Goal: Check status: Check status

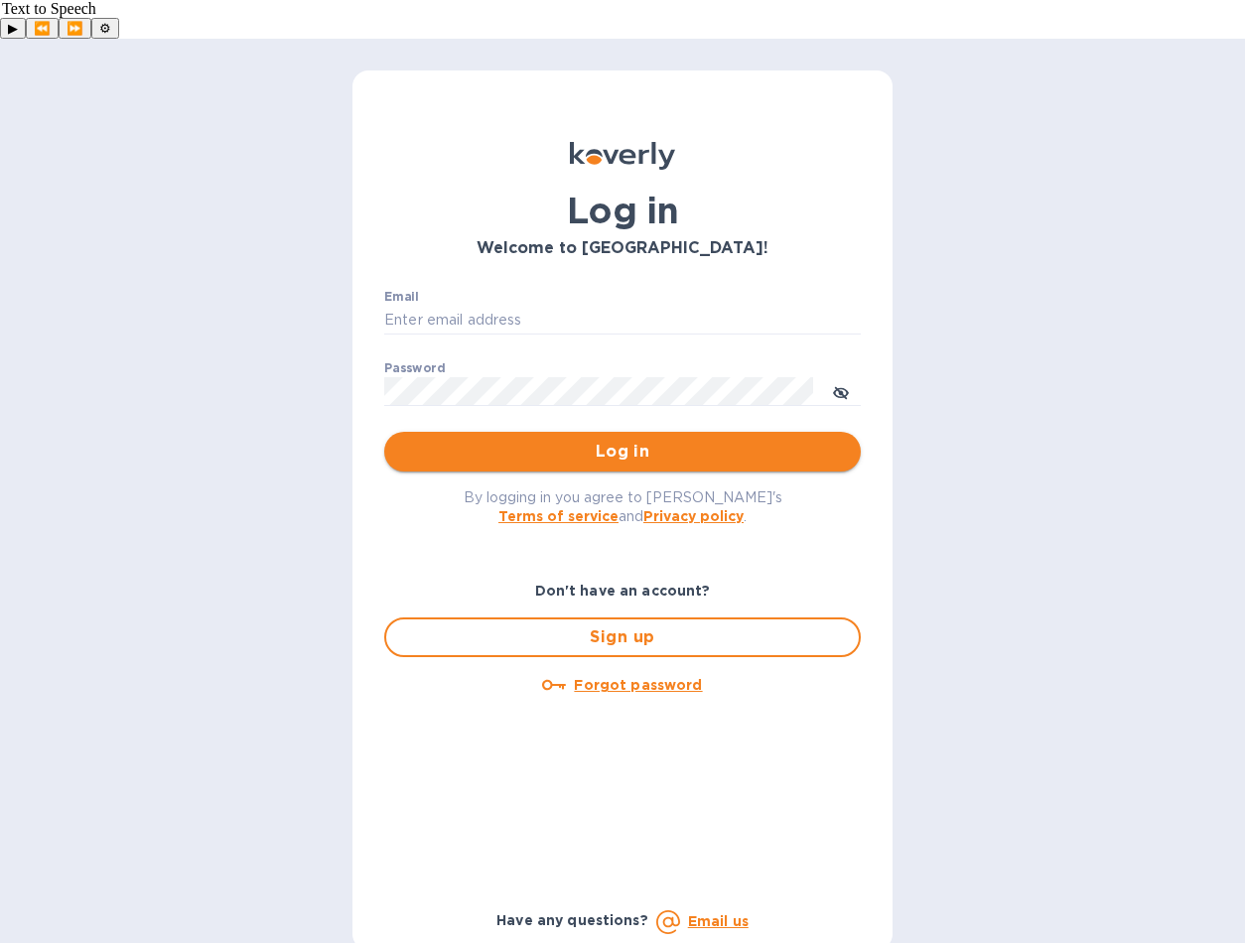
type input "[PERSON_NAME][EMAIL_ADDRESS][DOMAIN_NAME]"
click at [614, 440] on span "Log in" at bounding box center [622, 452] width 445 height 24
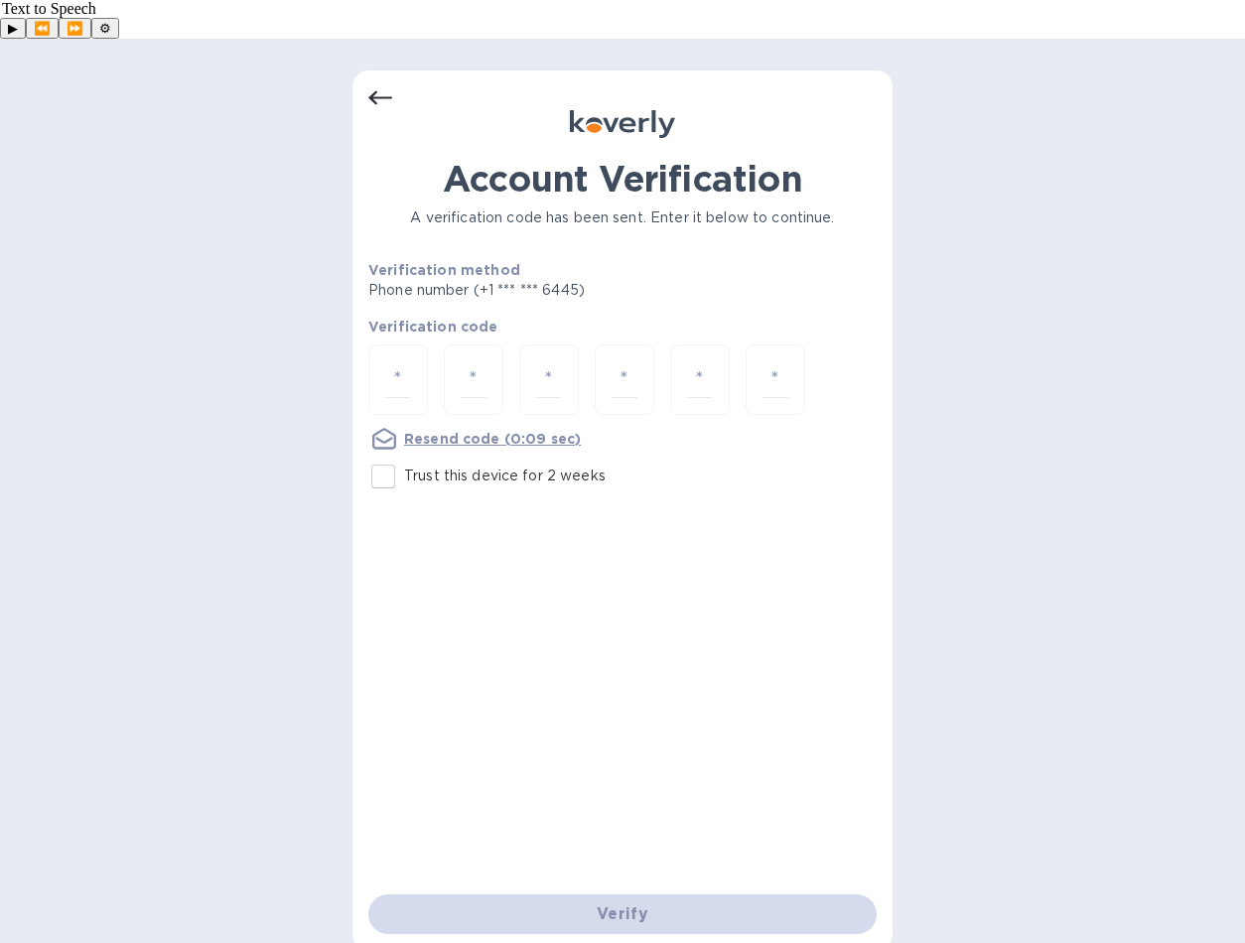
click at [382, 456] on input "Trust this device for 2 weeks" at bounding box center [383, 477] width 42 height 42
checkbox input "true"
click at [410, 361] on input "number" at bounding box center [398, 379] width 26 height 37
type input "5"
type input "6"
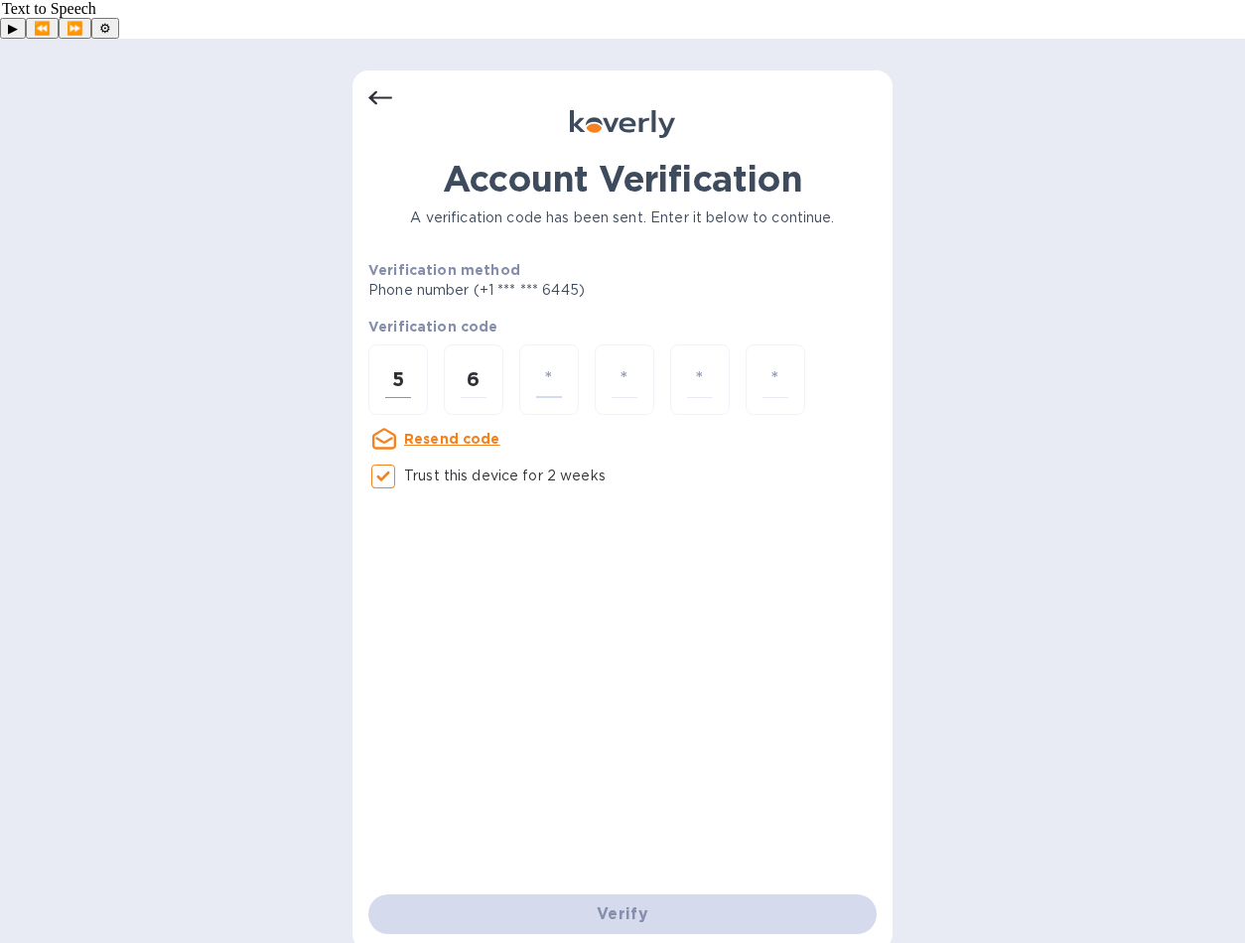
type input "1"
type input "8"
type input "3"
type input "8"
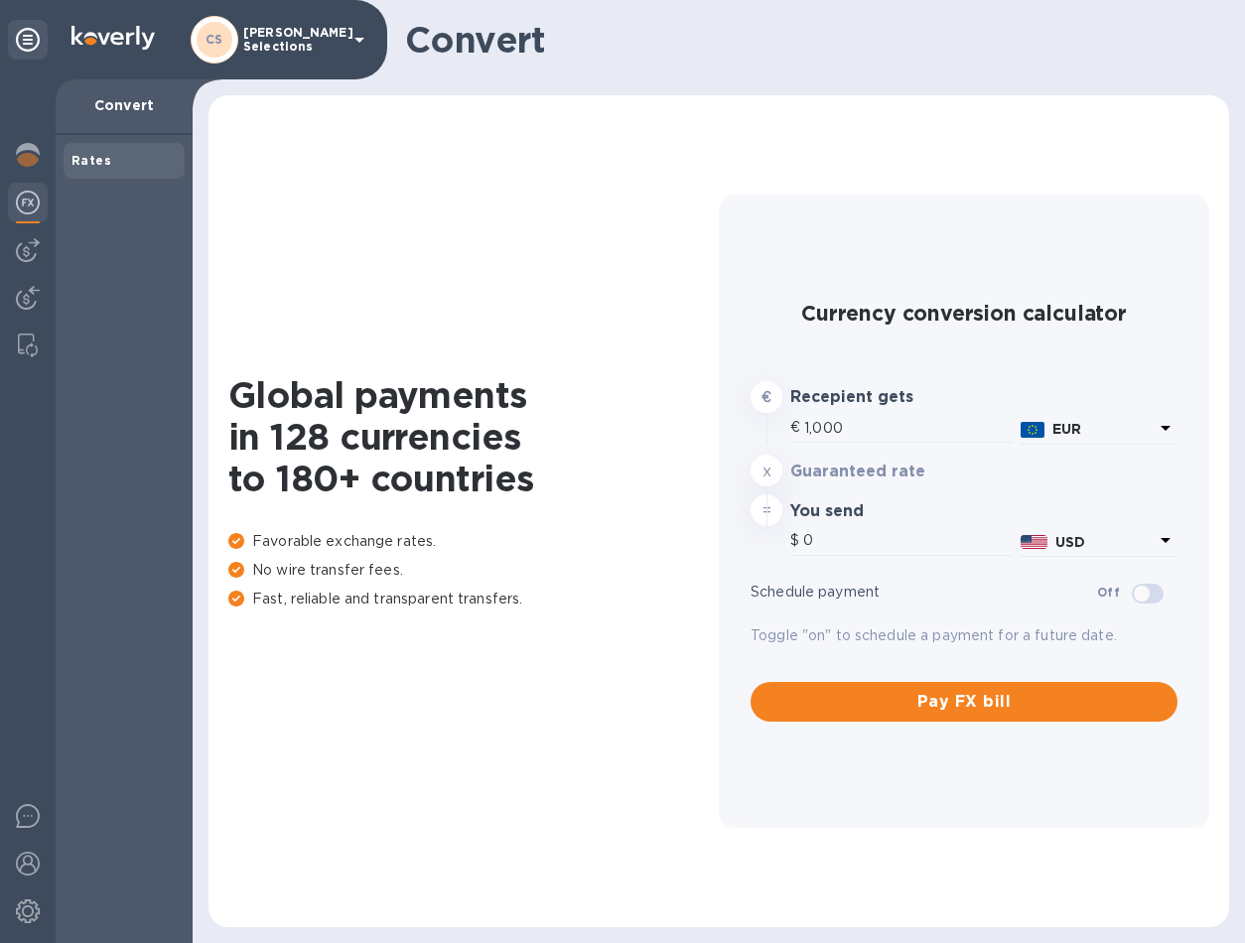
type input "1,181.75"
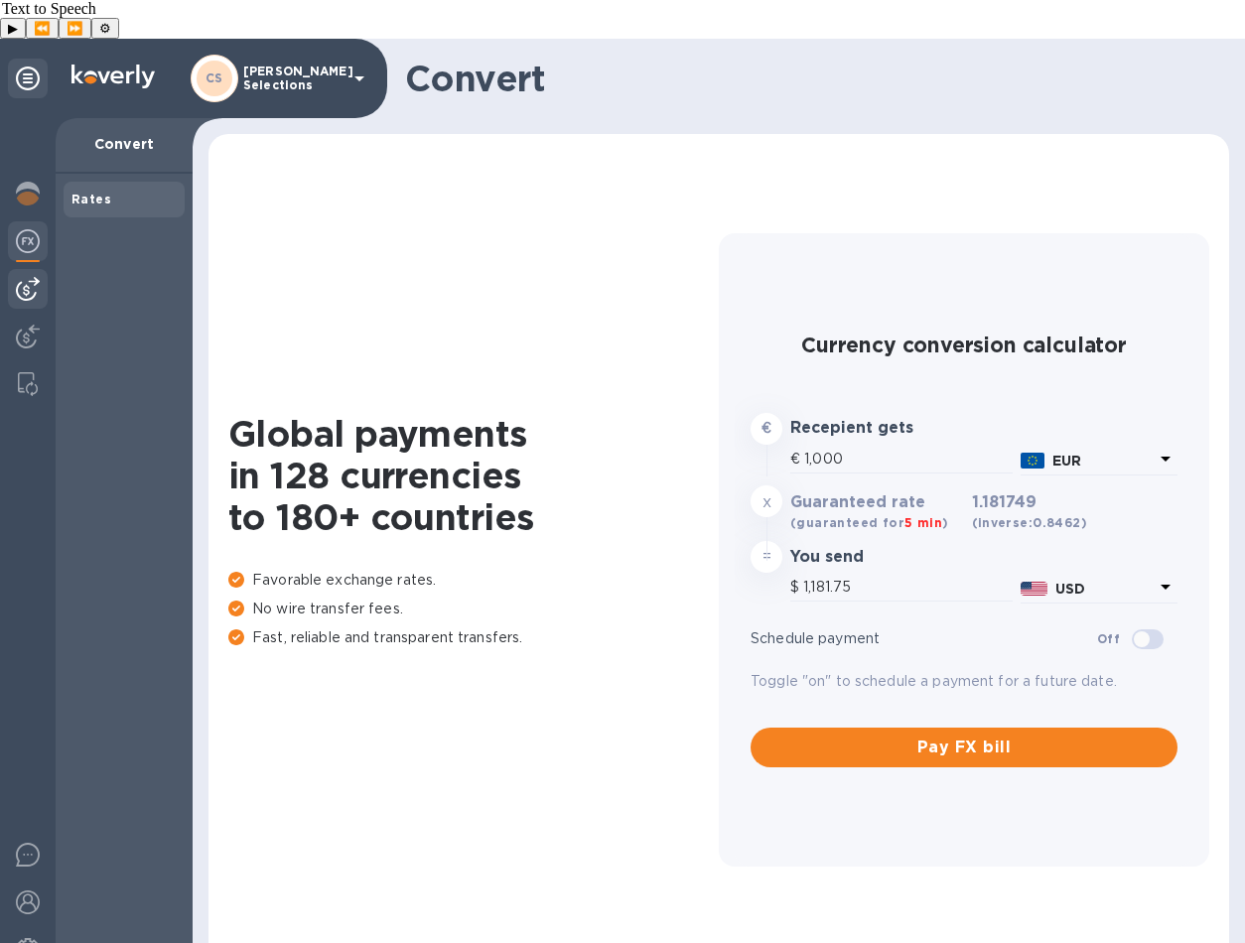
click at [27, 277] on img at bounding box center [28, 289] width 24 height 24
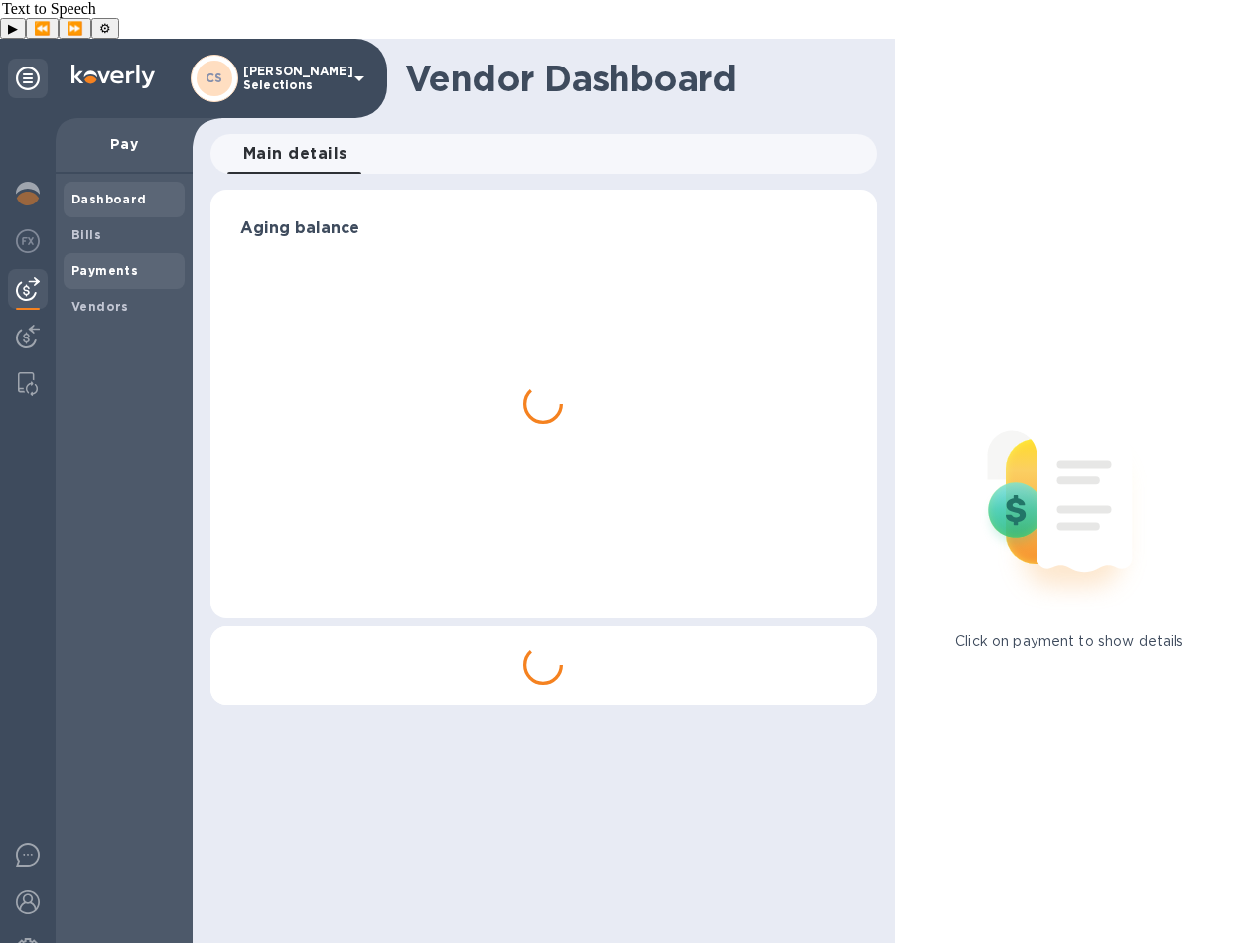
click at [96, 253] on div "Payments" at bounding box center [124, 271] width 121 height 36
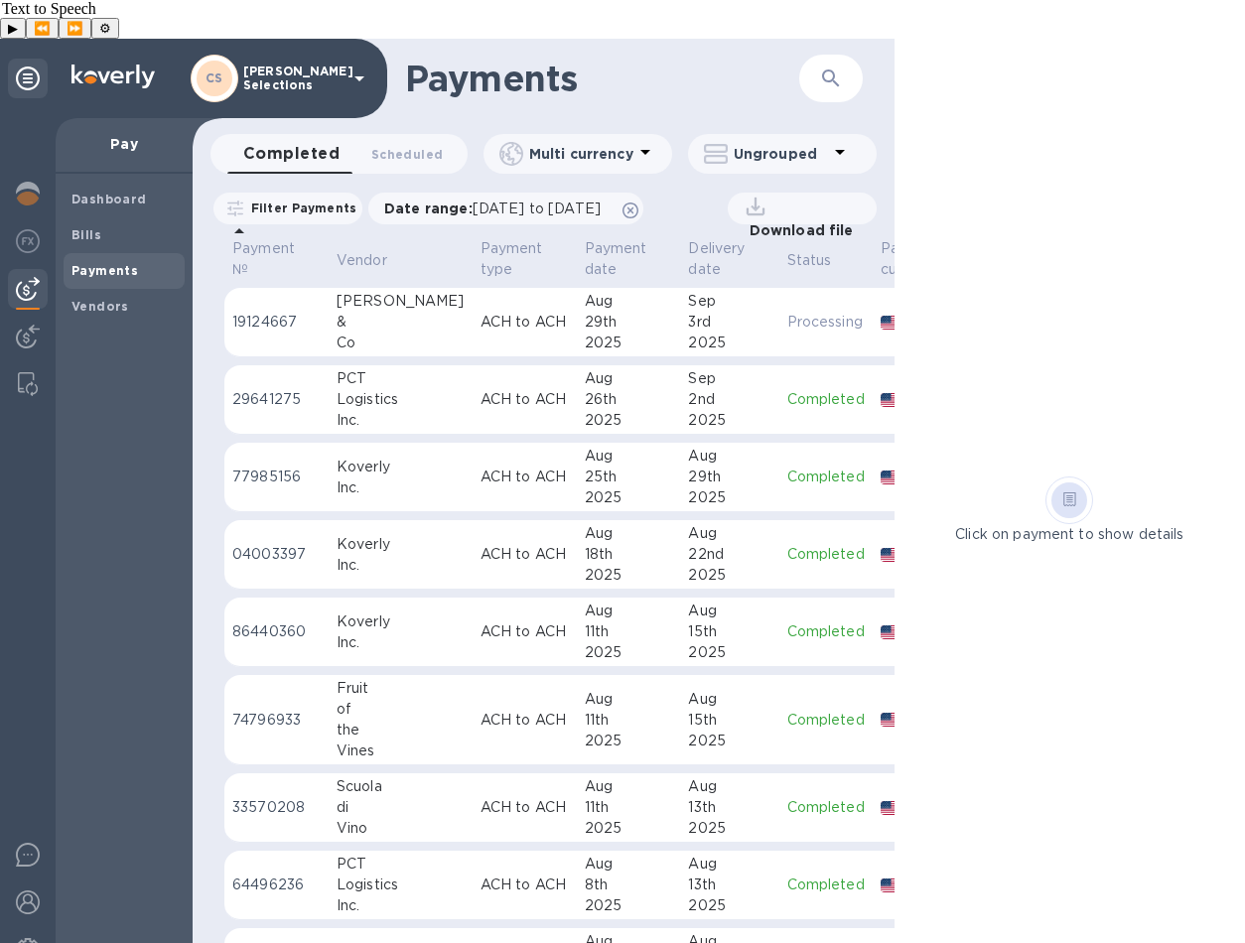
click at [317, 200] on p "Filter Payments" at bounding box center [299, 208] width 113 height 17
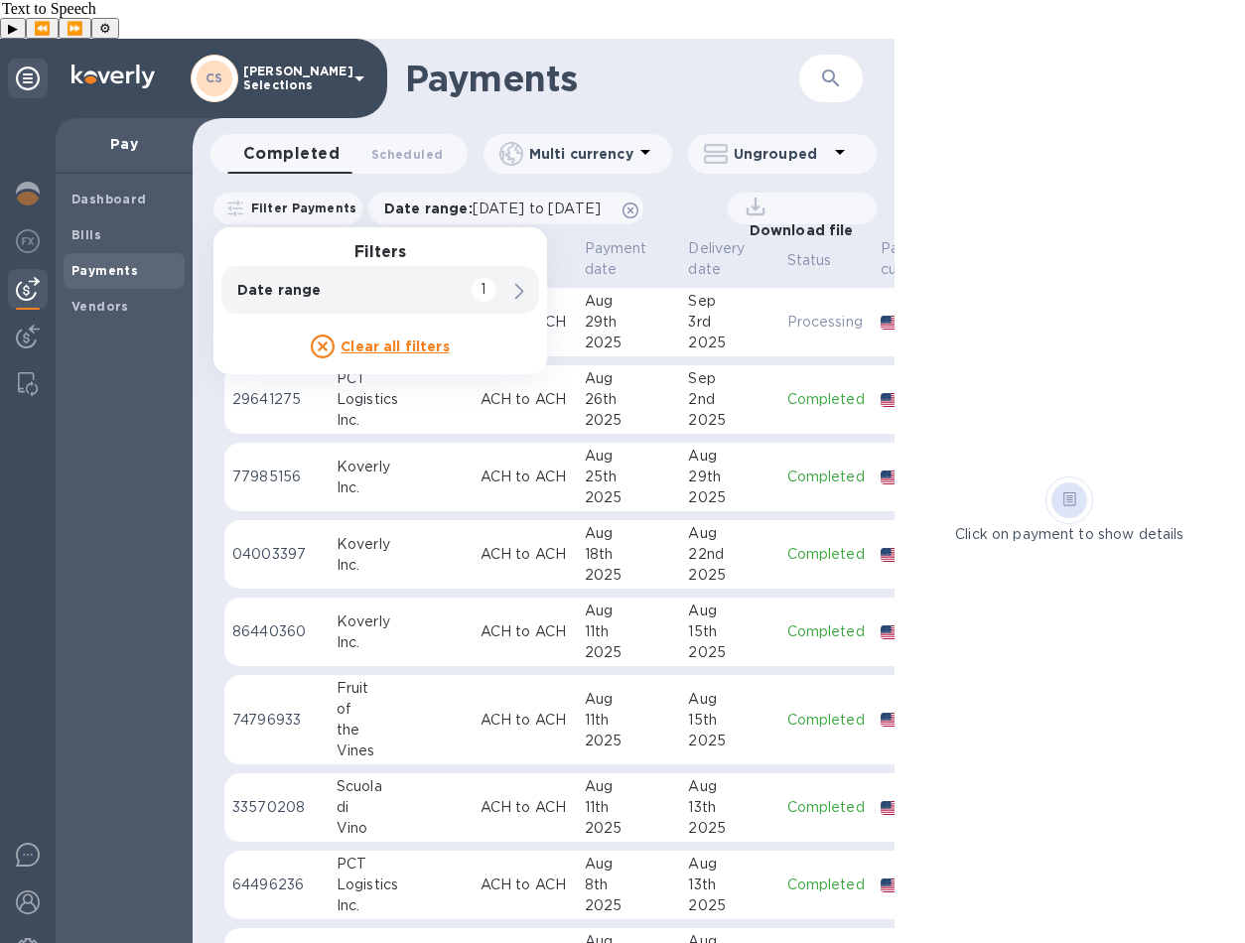
click at [400, 338] on u "Clear all filters" at bounding box center [394, 346] width 109 height 16
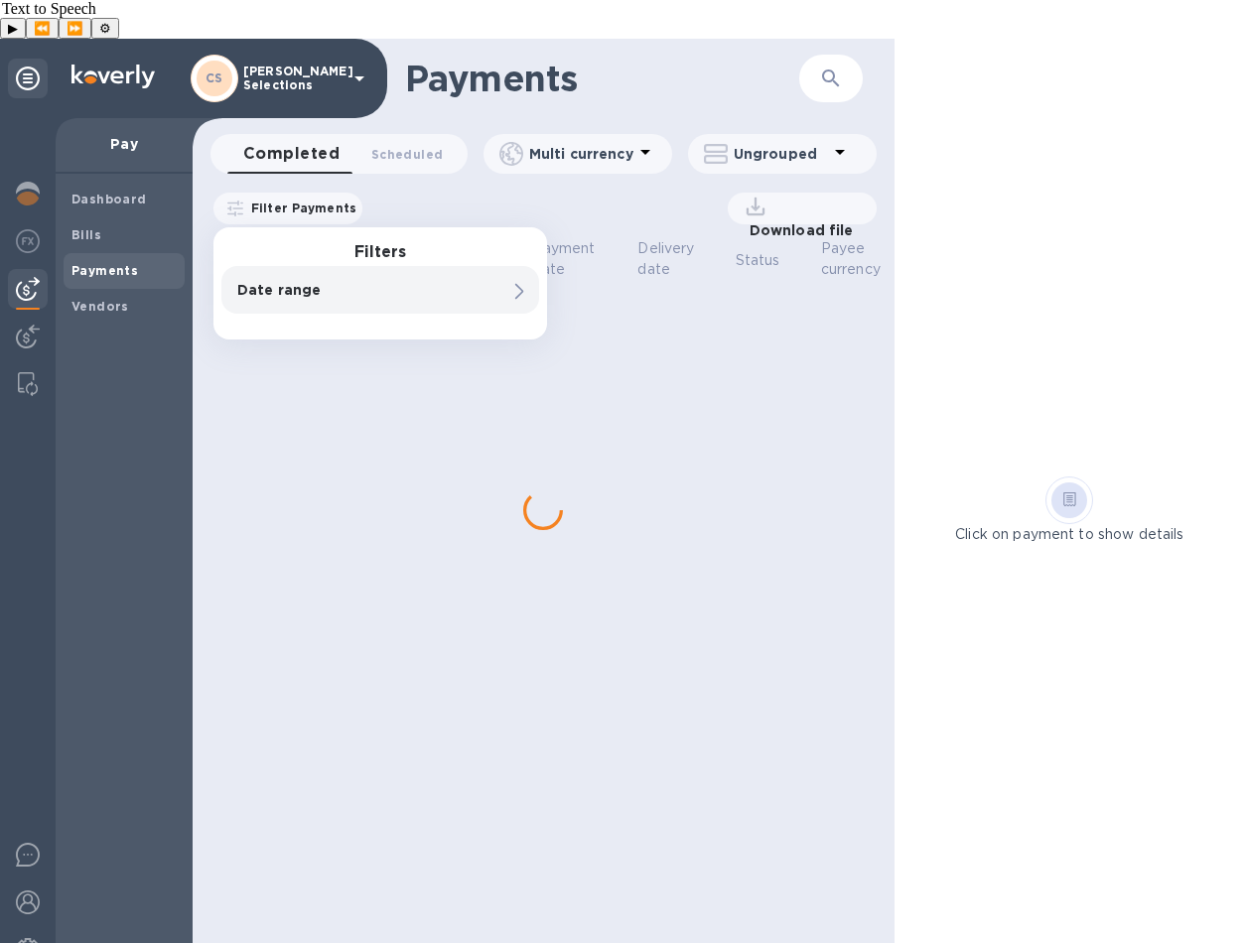
click at [316, 200] on p "Filter Payments" at bounding box center [299, 208] width 113 height 17
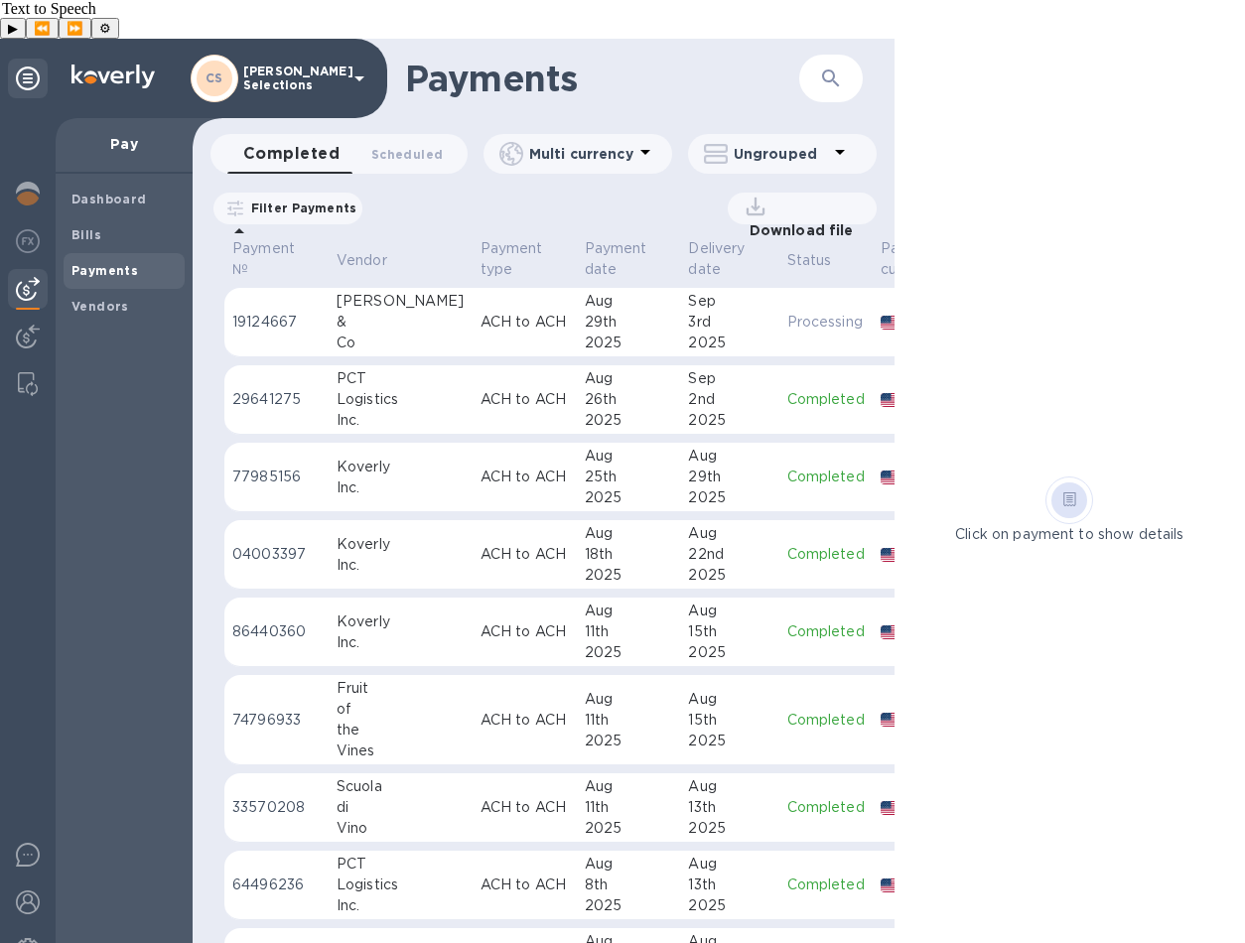
click at [297, 200] on p "Filter Payments" at bounding box center [299, 208] width 113 height 17
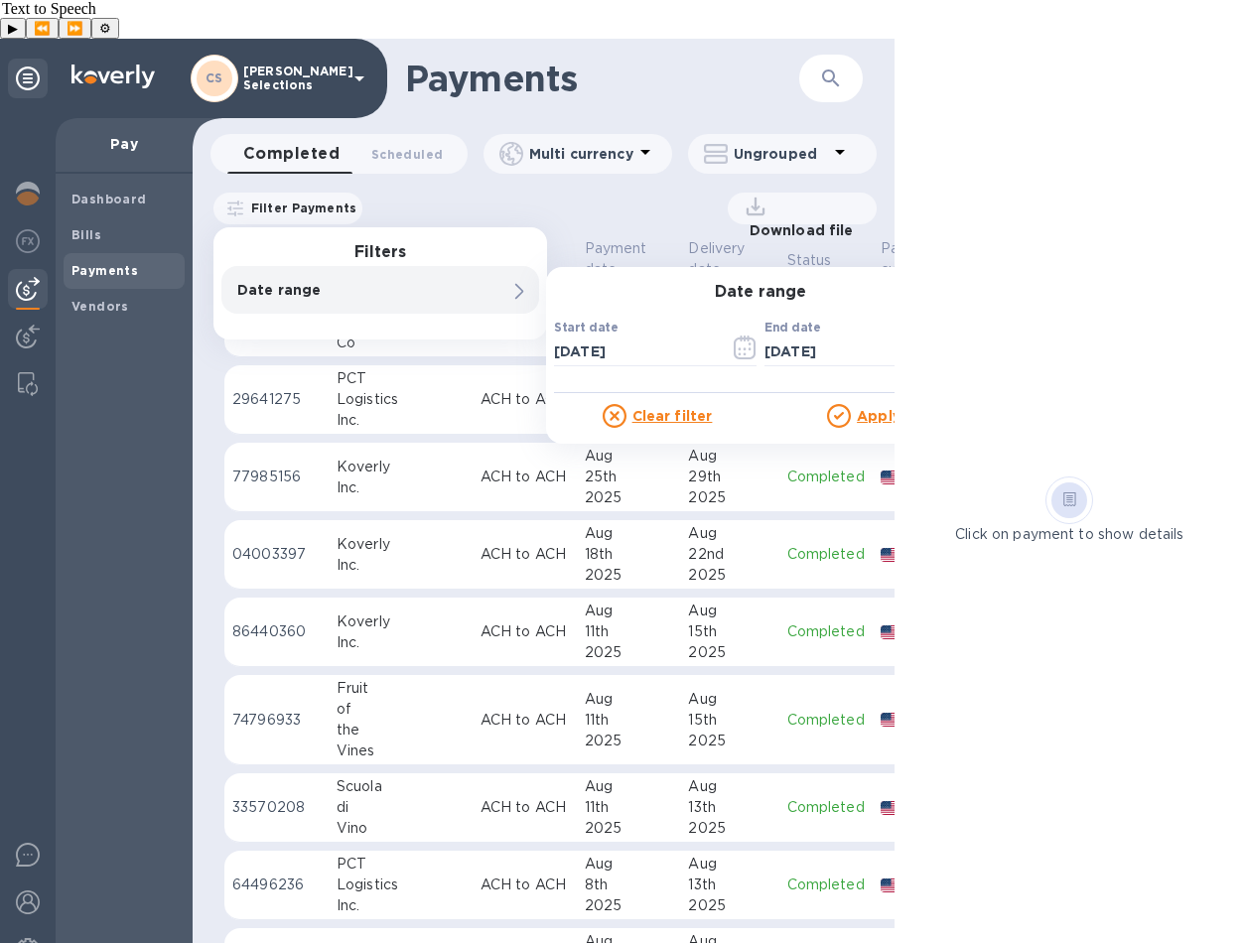
click at [497, 266] on div "Date range 0" at bounding box center [380, 290] width 318 height 48
click at [744, 347] on icon "button" at bounding box center [745, 348] width 3 height 3
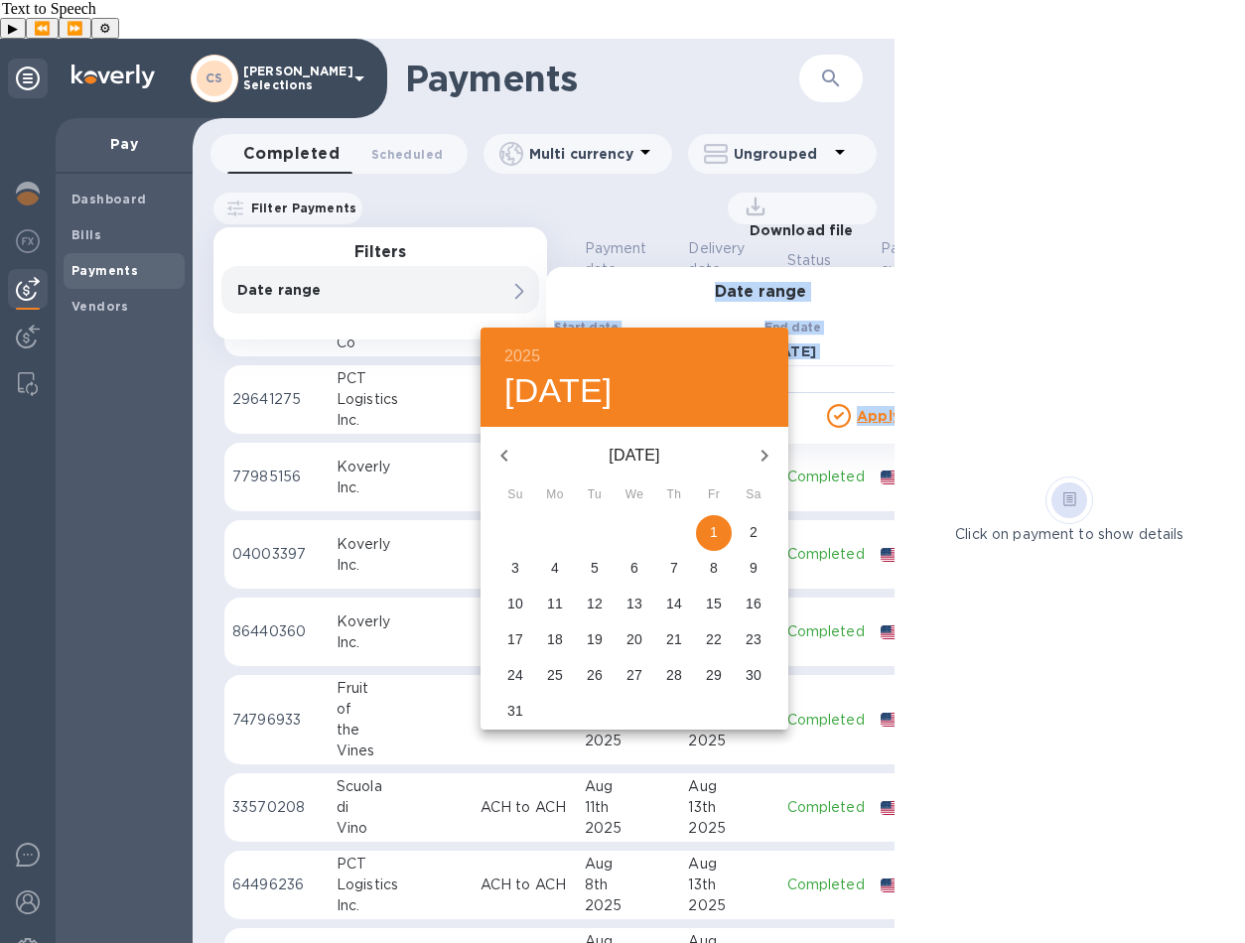
click at [500, 461] on icon "button" at bounding box center [504, 456] width 24 height 24
click at [499, 461] on icon "button" at bounding box center [504, 456] width 24 height 24
click at [500, 461] on icon "button" at bounding box center [504, 456] width 24 height 24
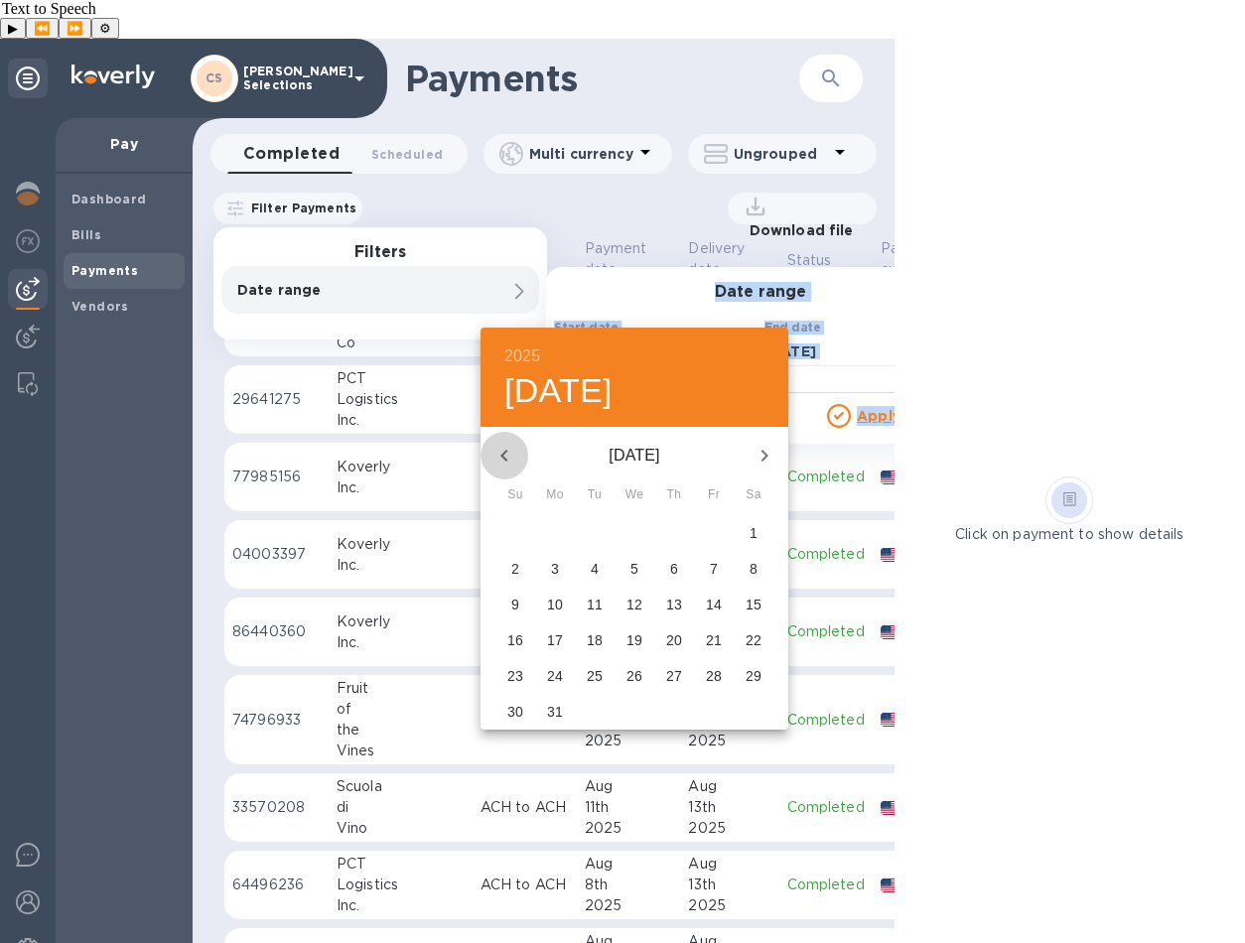
click at [499, 461] on icon "button" at bounding box center [504, 456] width 24 height 24
click at [499, 460] on icon "button" at bounding box center [504, 456] width 24 height 24
click at [633, 534] on p "1" at bounding box center [634, 532] width 8 height 20
type input "01/01/2025"
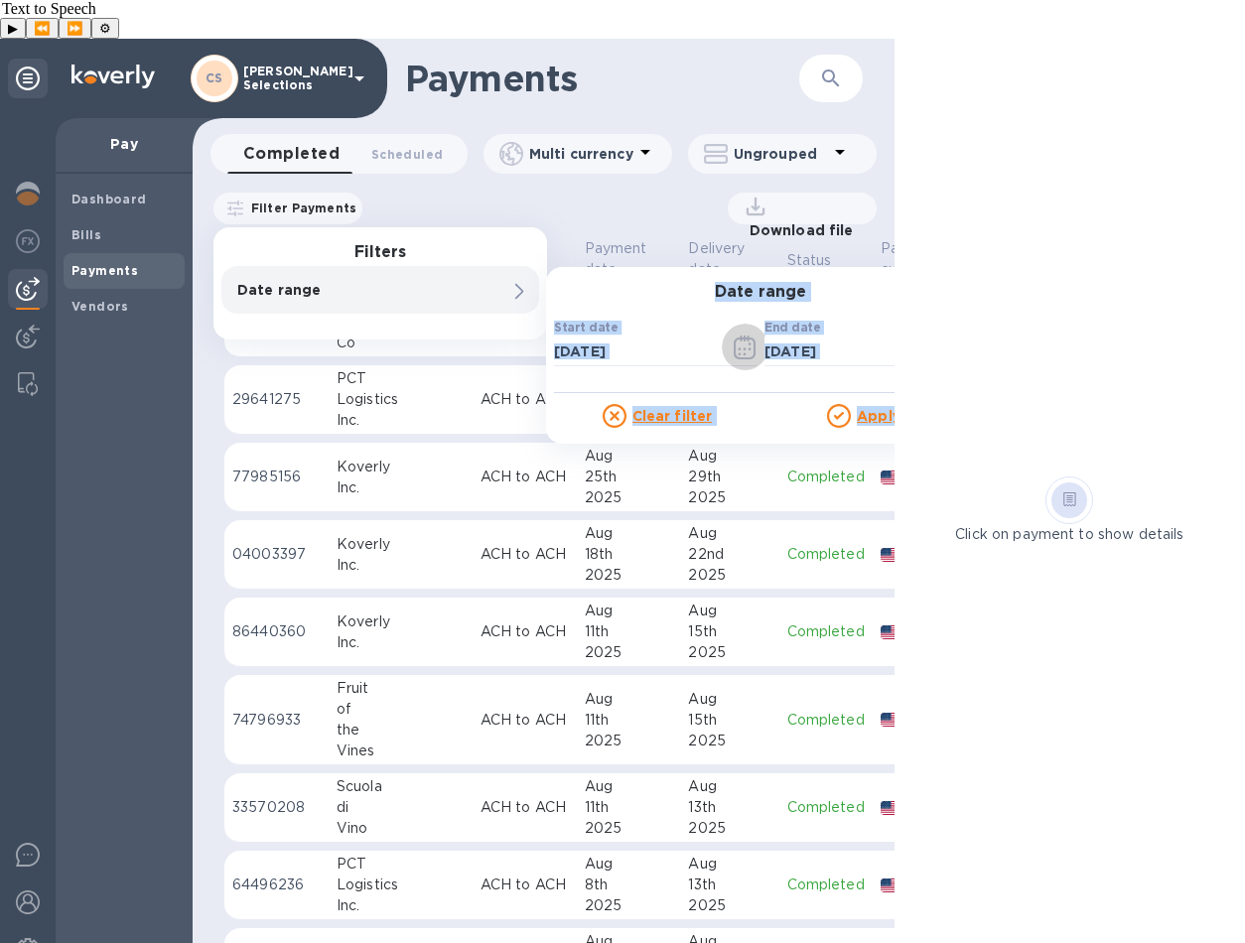
click at [865, 321] on div "End date 09/02/2025 ​" at bounding box center [865, 356] width 203 height 71
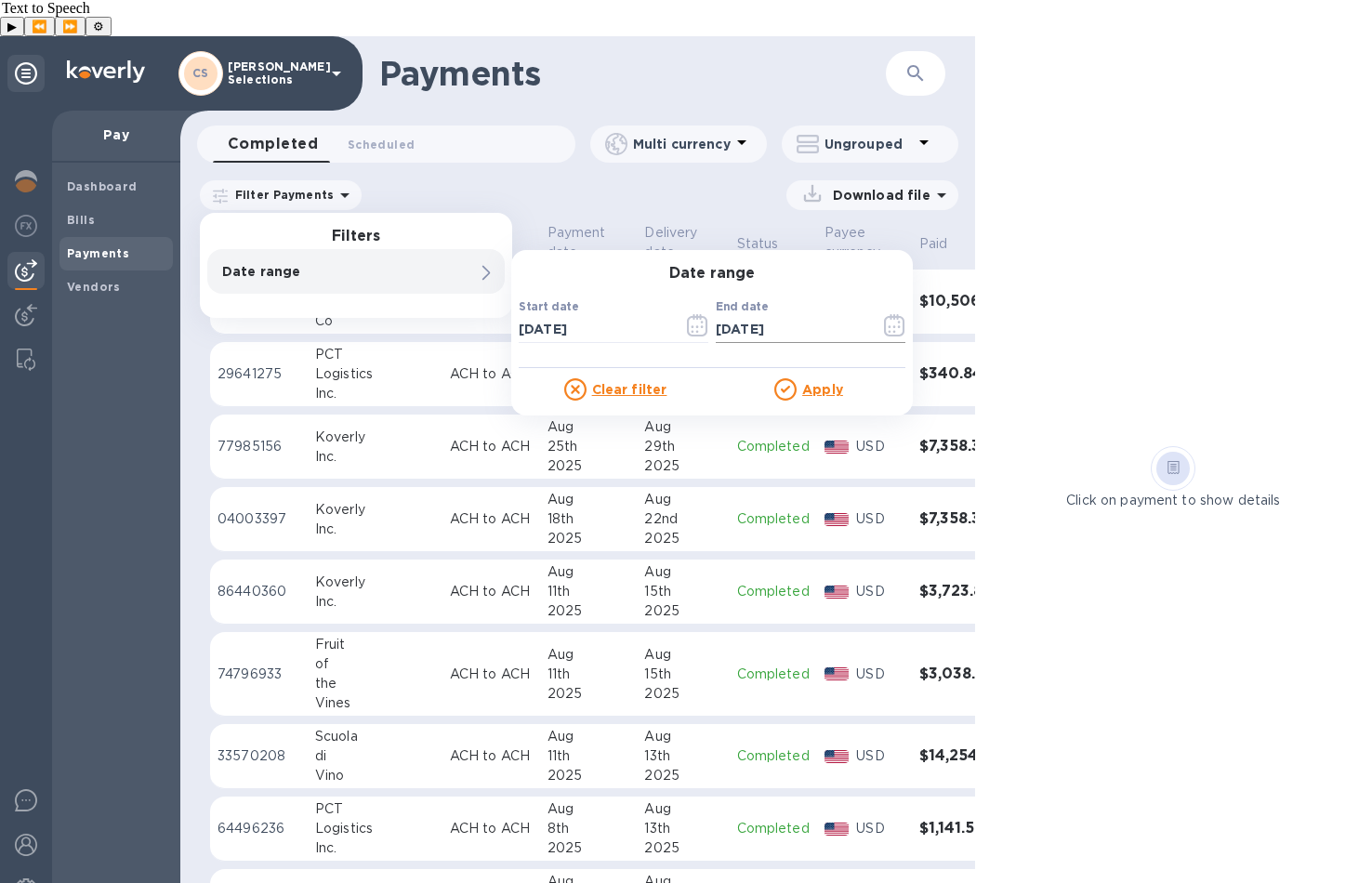
click at [897, 315] on icon "button" at bounding box center [894, 326] width 21 height 22
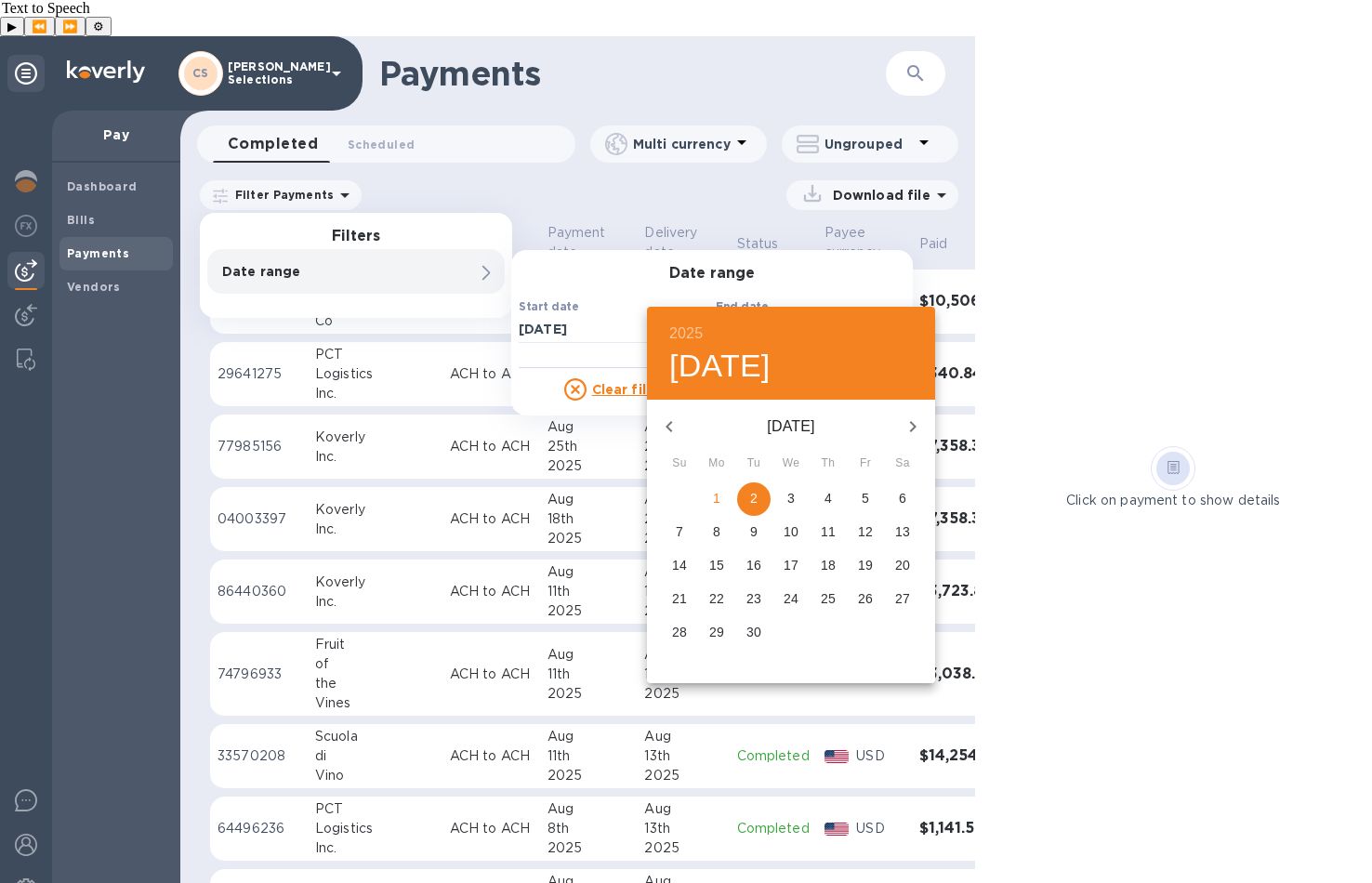
click at [671, 424] on icon "button" at bounding box center [670, 427] width 22 height 22
click at [671, 424] on icon "button" at bounding box center [670, 427] width 22 height 22
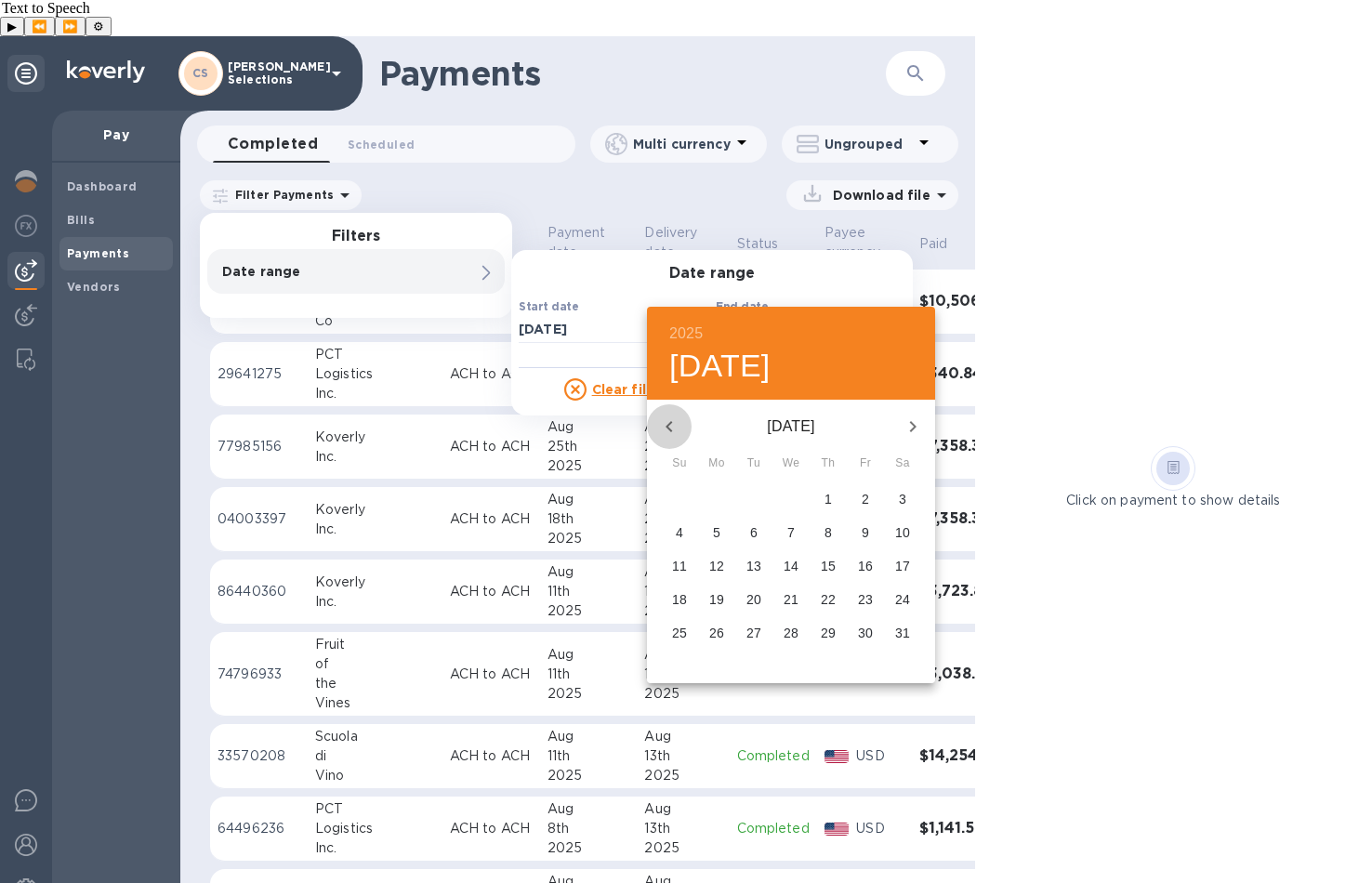
click at [669, 424] on icon "button" at bounding box center [669, 427] width 7 height 11
click at [668, 424] on icon "button" at bounding box center [669, 427] width 7 height 11
click at [860, 624] on p "31" at bounding box center [865, 632] width 15 height 19
type input "01/31/2025"
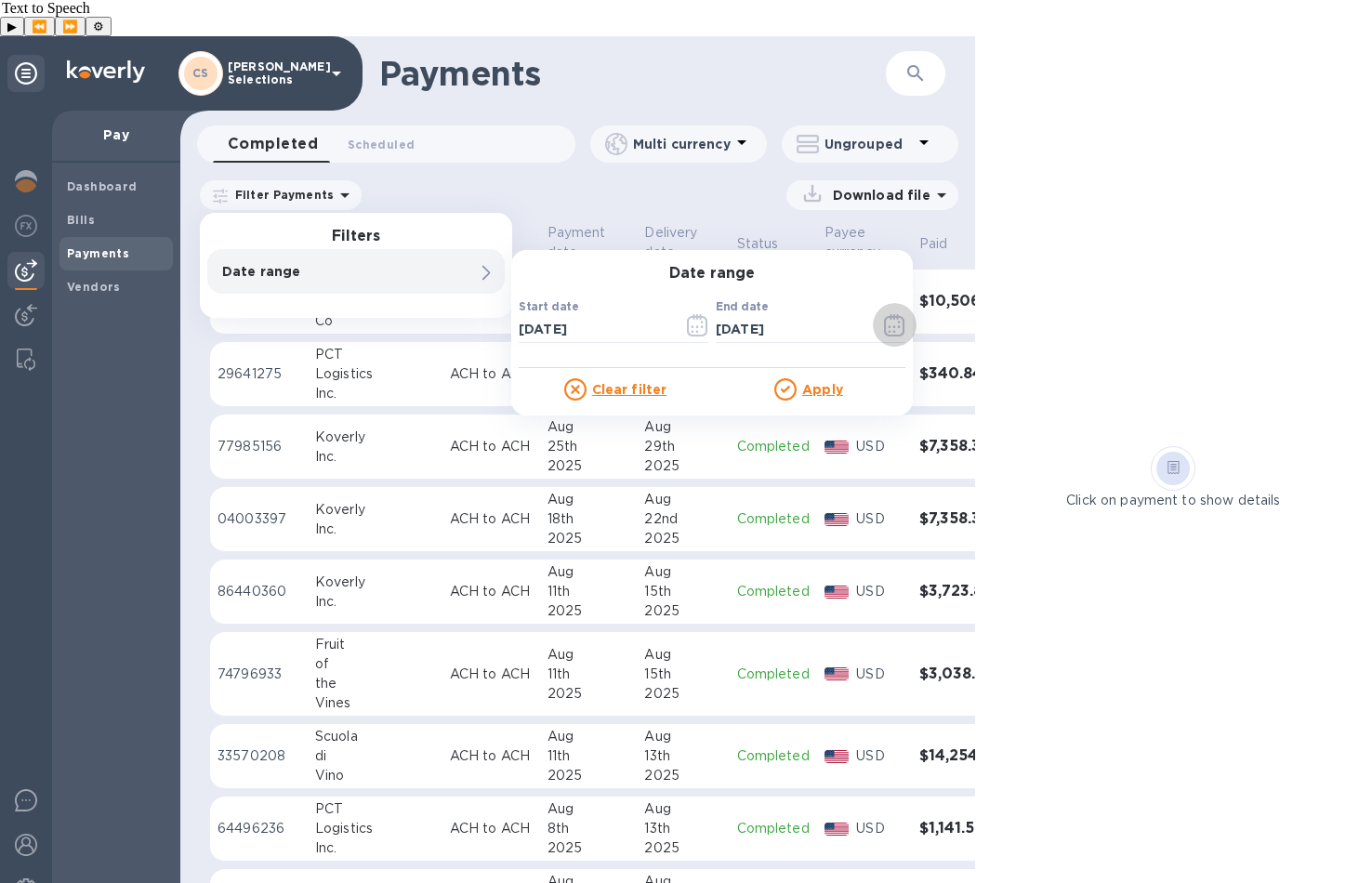
click at [824, 382] on u "Apply" at bounding box center [823, 390] width 41 height 15
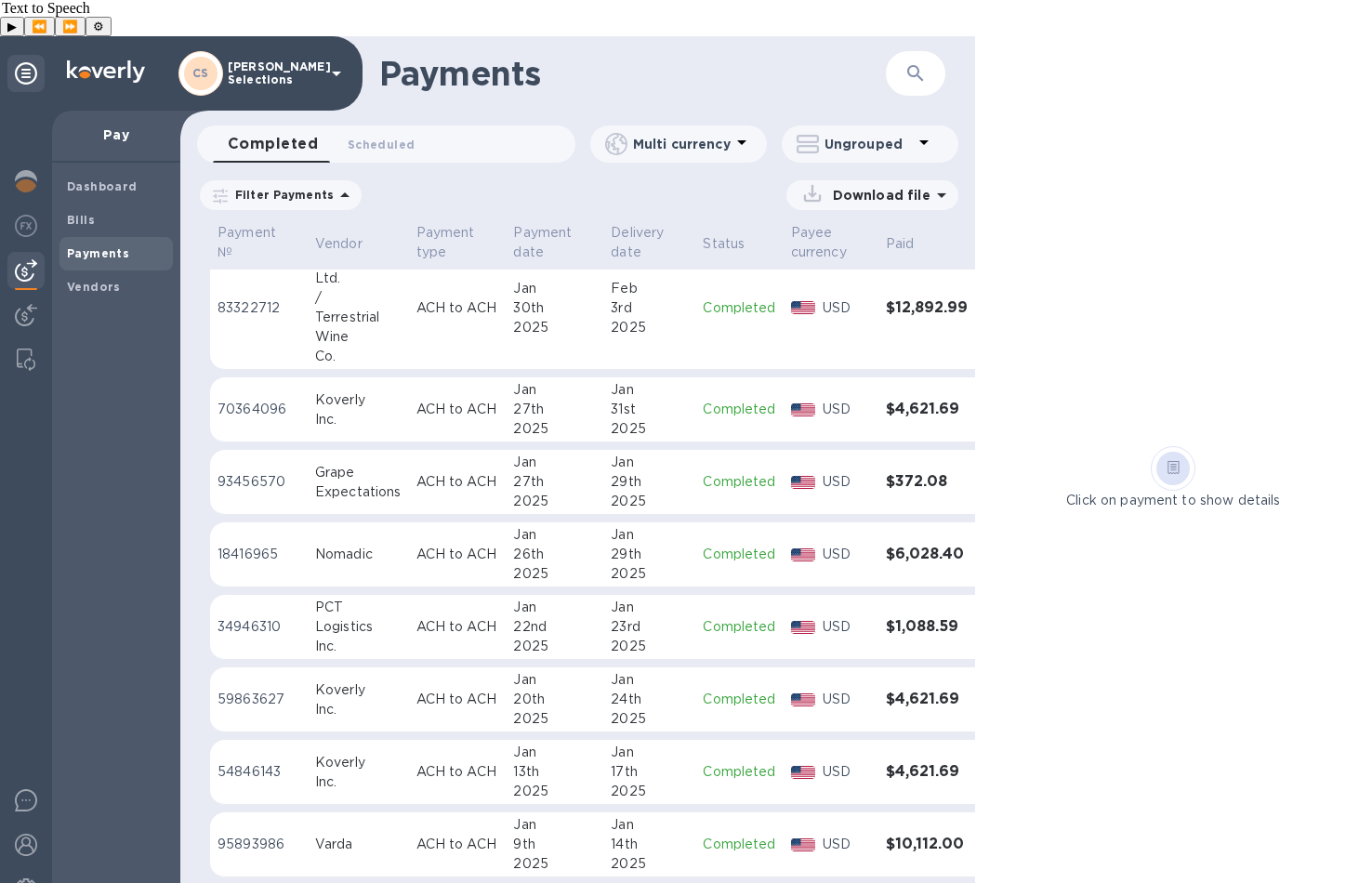
scroll to position [48, 0]
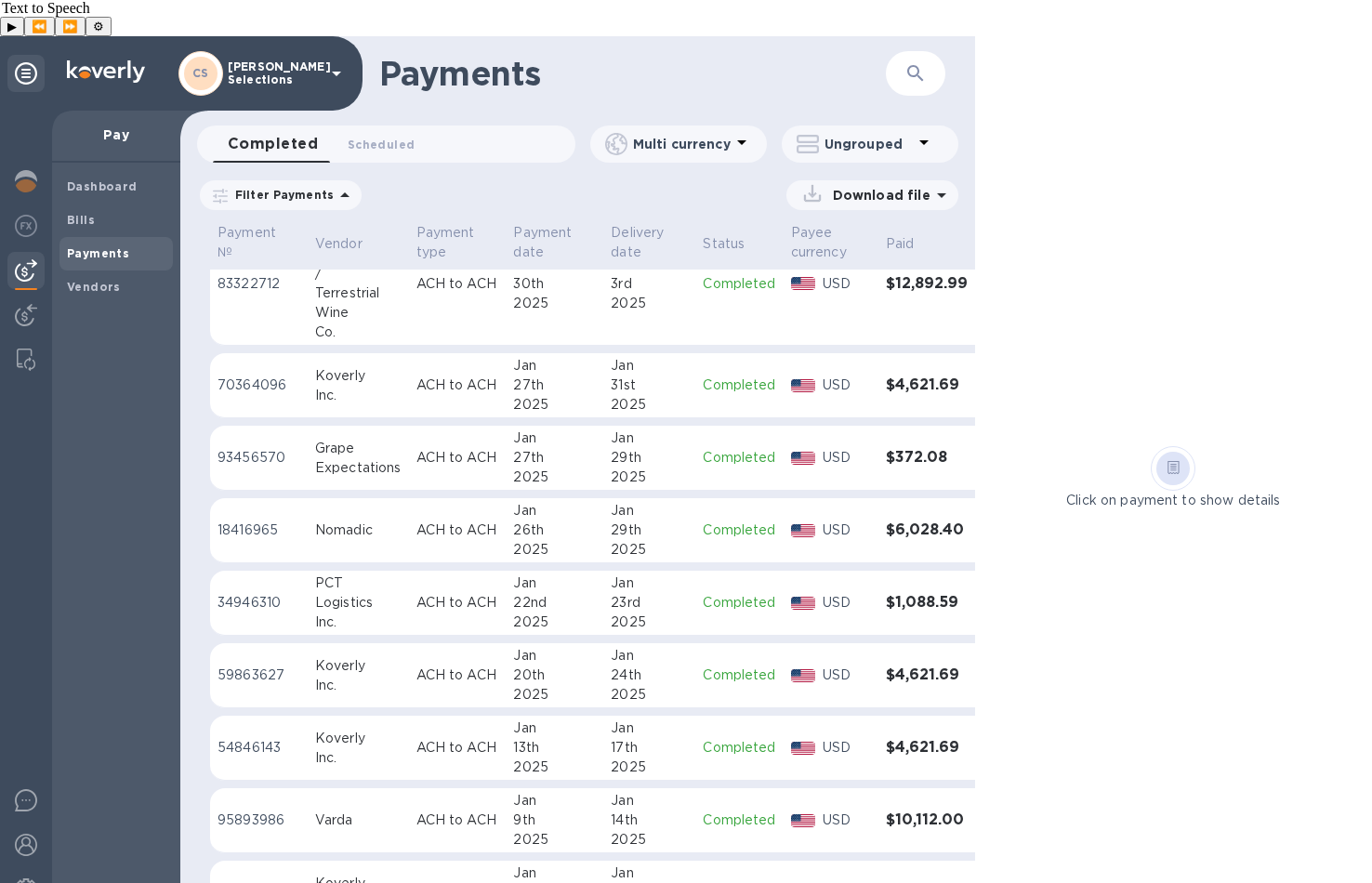
click at [476, 811] on p "ACH to ACH" at bounding box center [458, 820] width 82 height 20
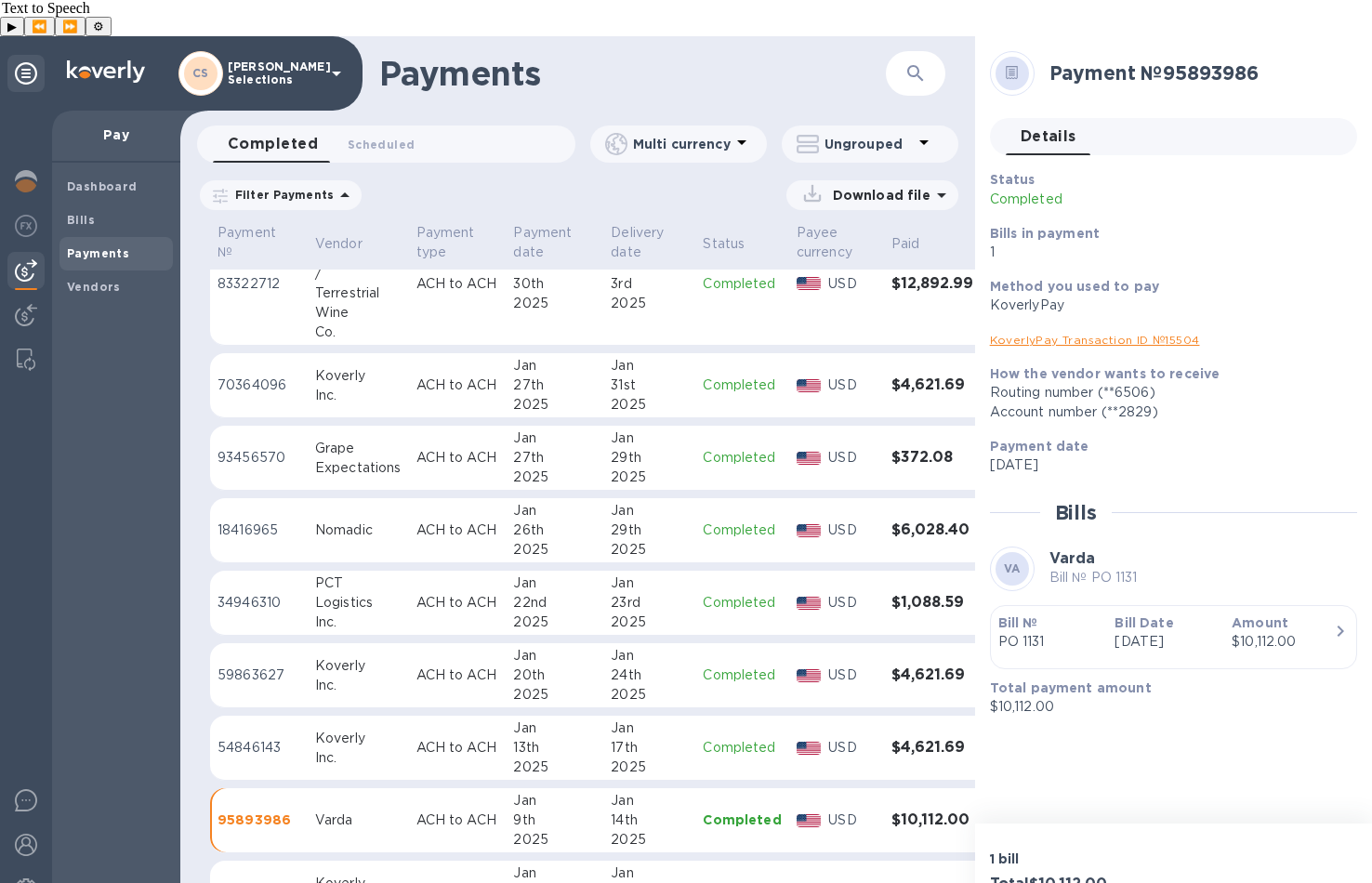
click at [1165, 563] on div "Status Completed Bills in payment 1 Method you used to pay KoverlyPay KoverlyPa…" at bounding box center [1173, 444] width 367 height 547
click at [1165, 632] on div "$10,112.00" at bounding box center [1282, 641] width 102 height 20
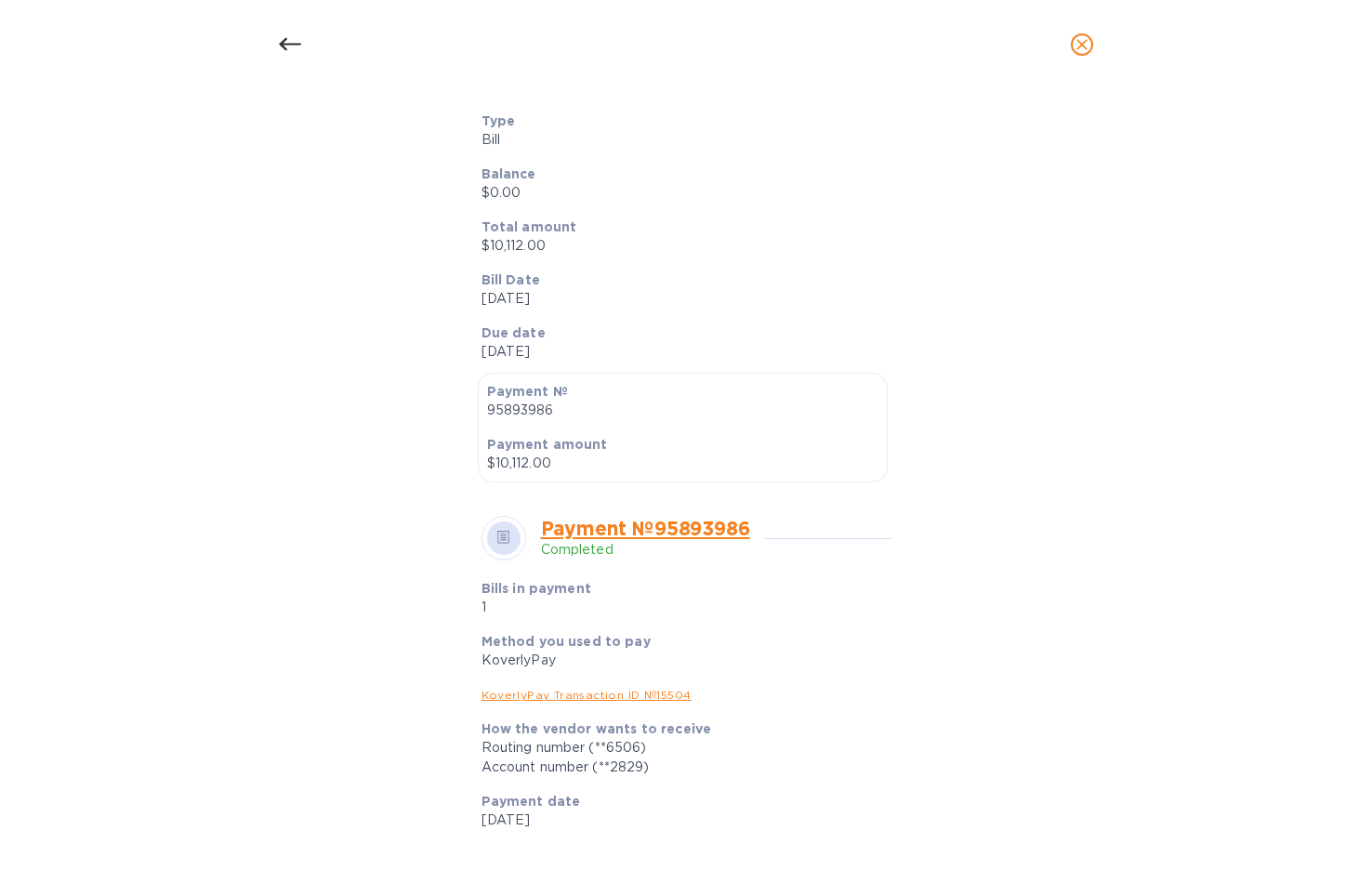
scroll to position [316, 0]
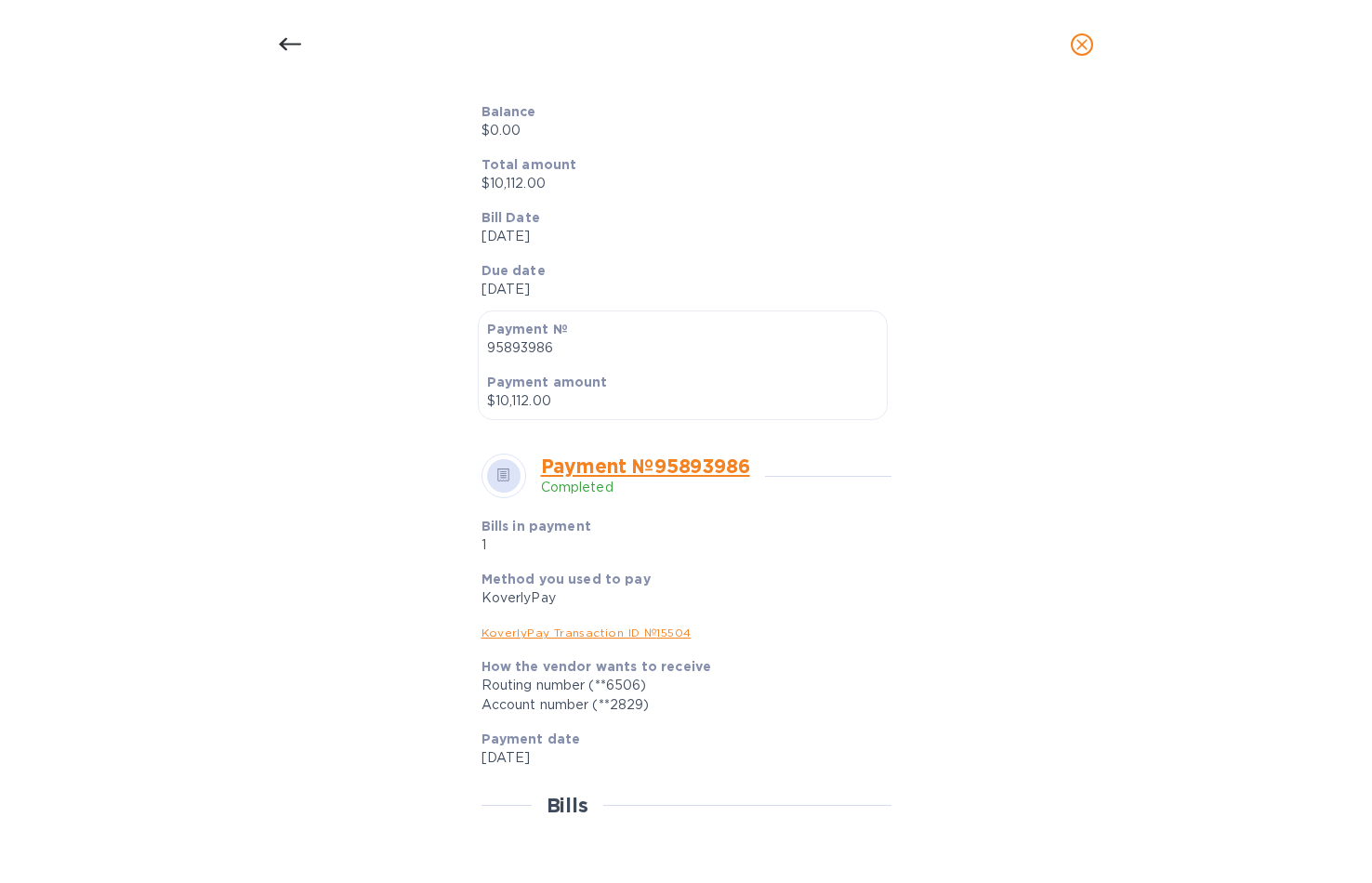
click at [574, 631] on link "KoverlyPay Transaction ID № 15504" at bounding box center [586, 632] width 210 height 14
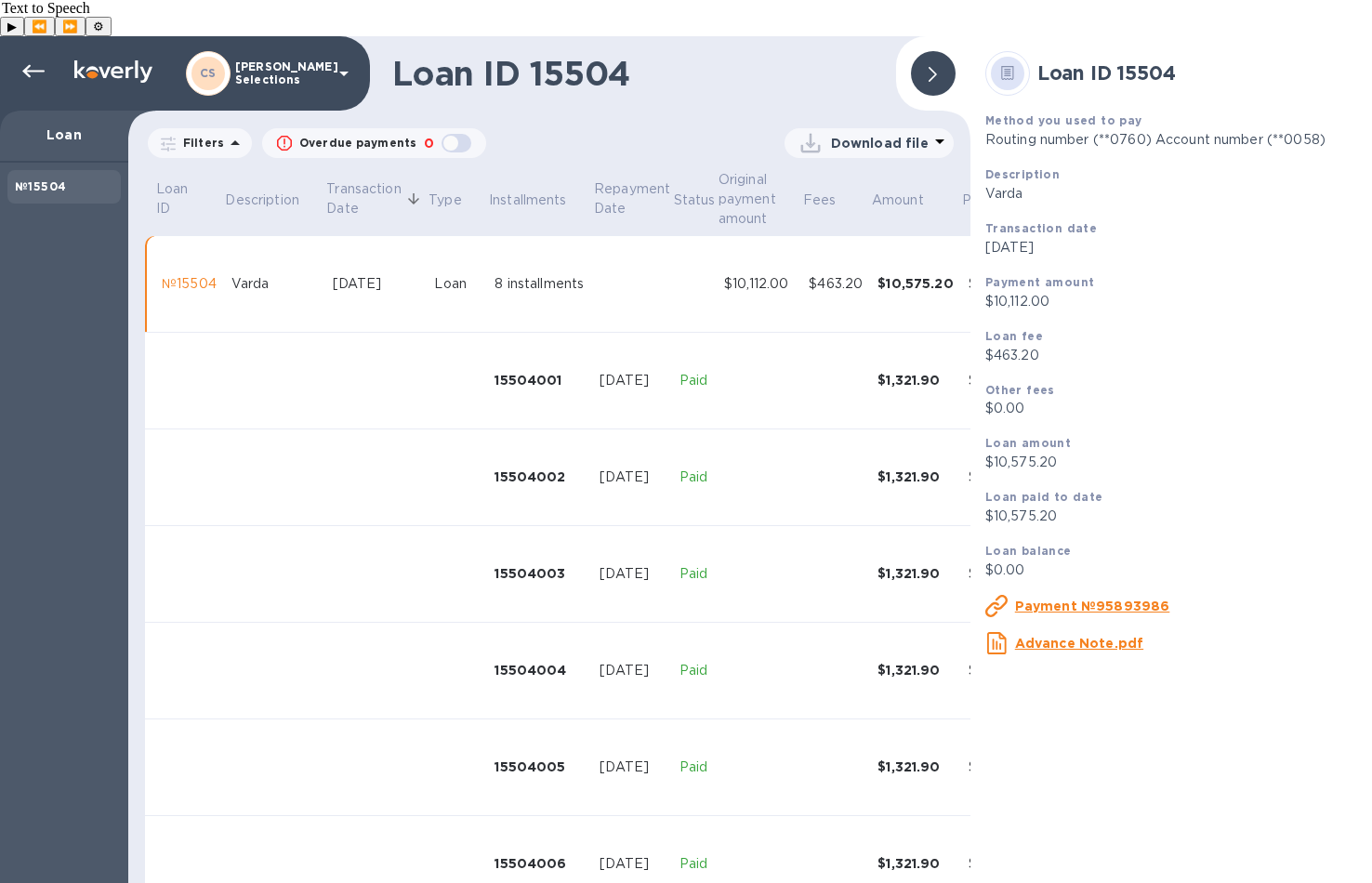
click at [929, 130] on icon at bounding box center [940, 141] width 22 height 22
click at [864, 196] on li "PDF file" at bounding box center [866, 204] width 126 height 52
click at [19, 53] on div at bounding box center [34, 72] width 37 height 37
click at [443, 264] on td "Loan" at bounding box center [457, 284] width 61 height 96
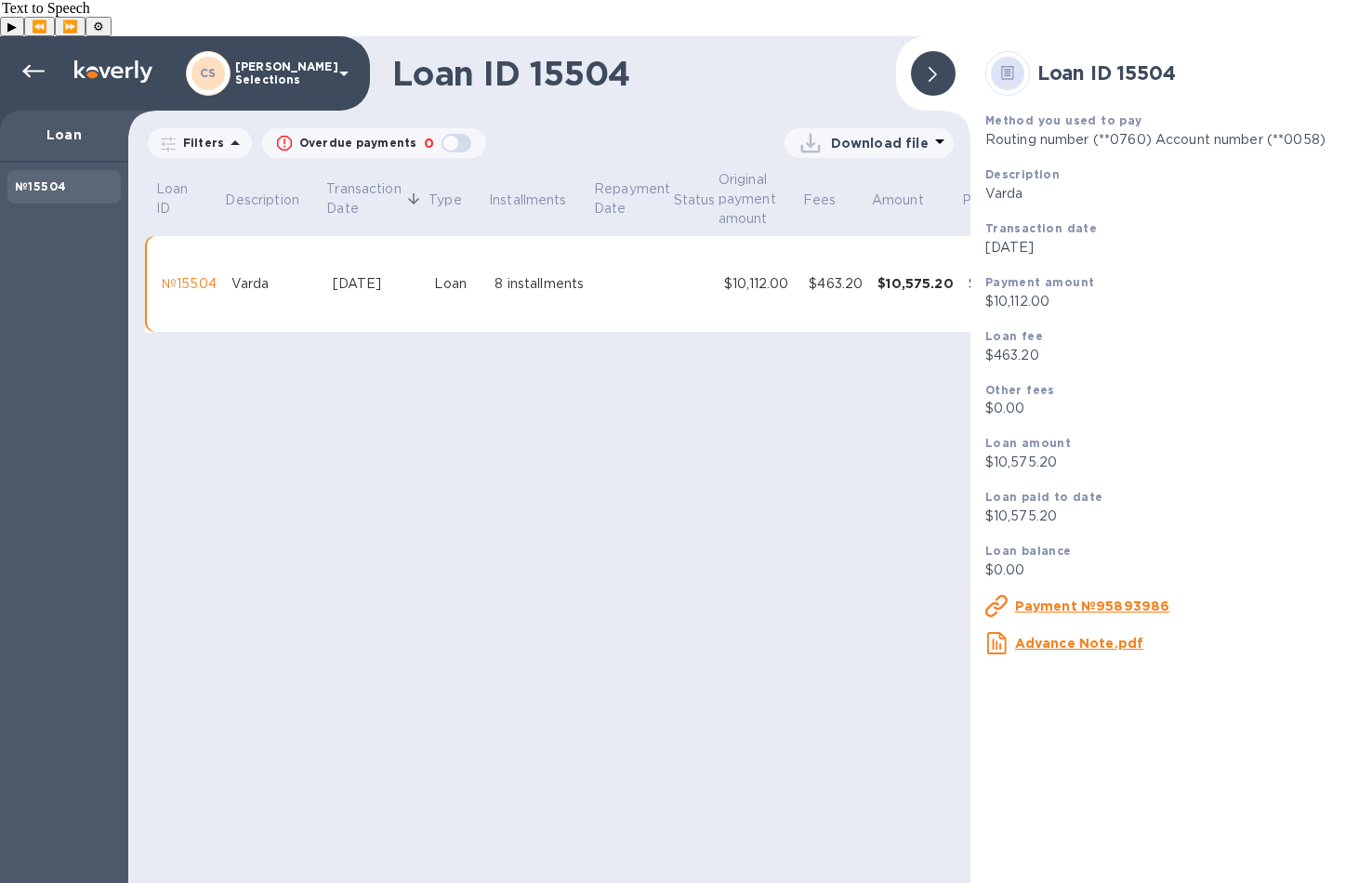
click at [860, 274] on div "$463.20" at bounding box center [836, 284] width 54 height 20
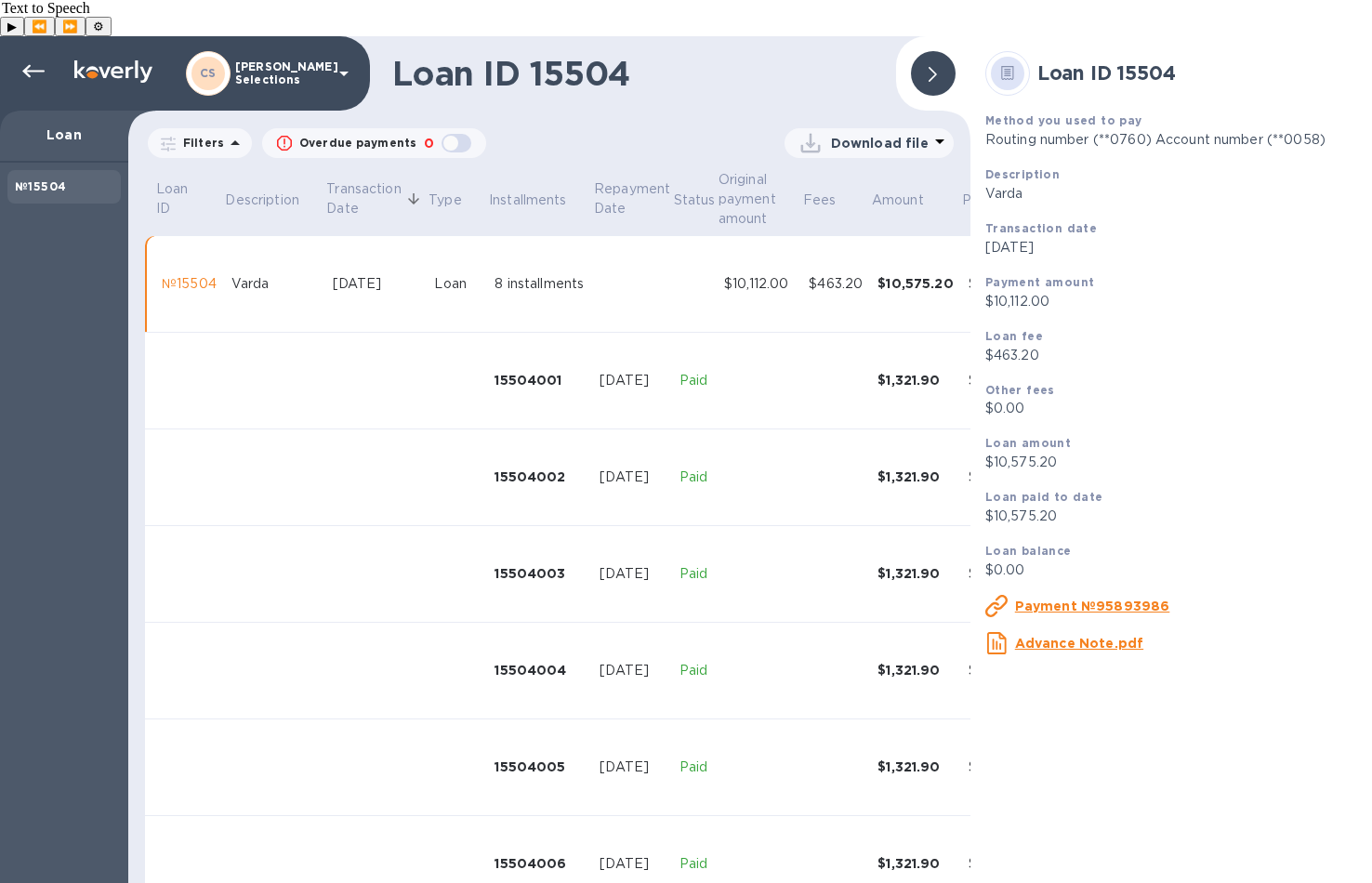
click at [936, 52] on div at bounding box center [934, 74] width 45 height 45
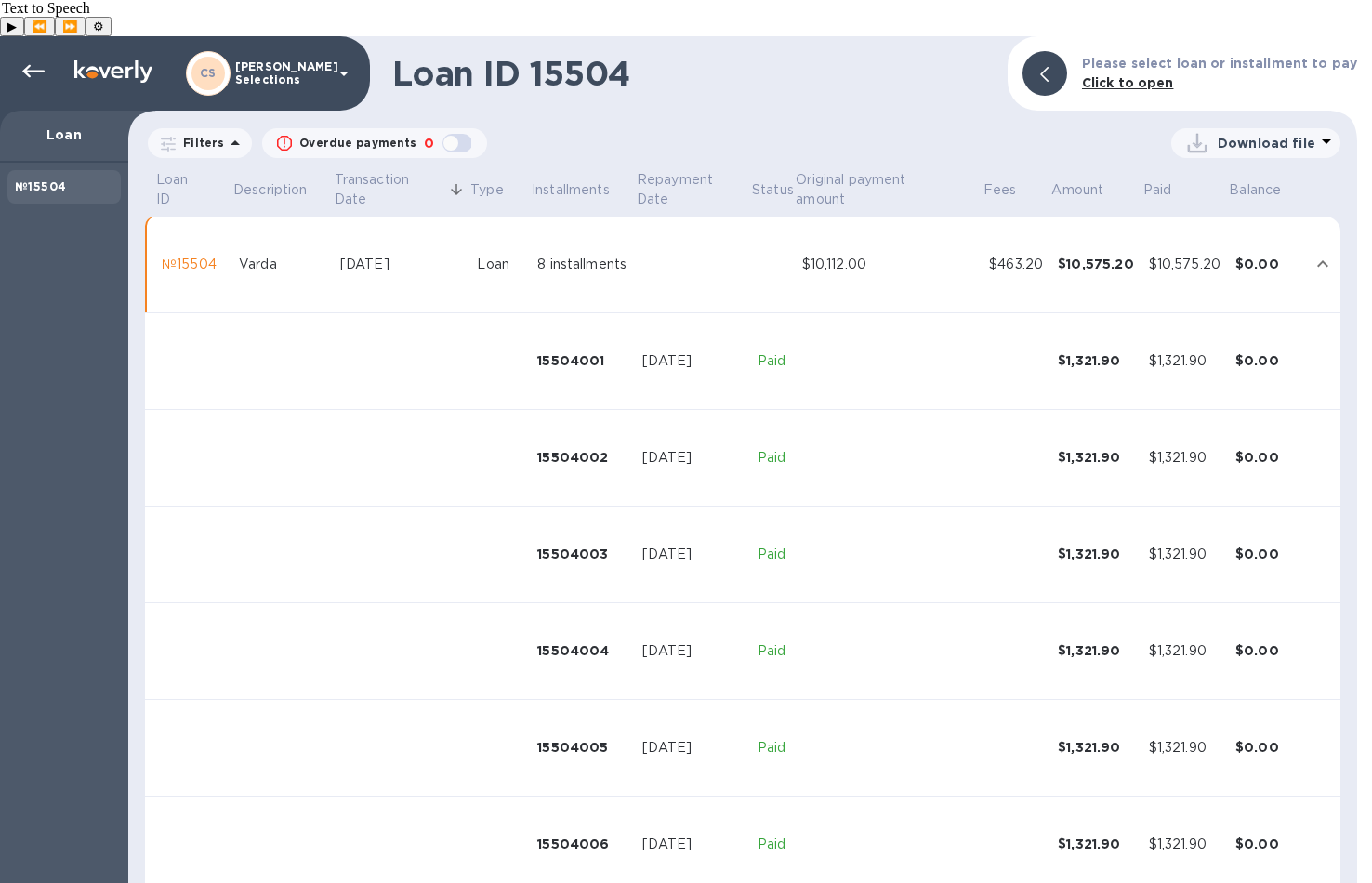
click at [36, 61] on icon at bounding box center [34, 72] width 22 height 22
